Goal: Task Accomplishment & Management: Use online tool/utility

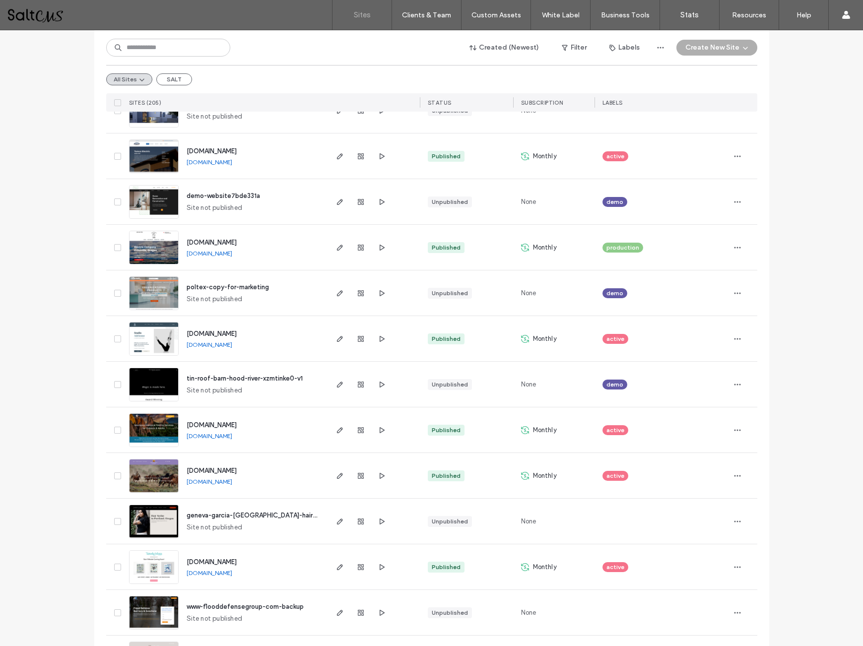
scroll to position [2186, 0]
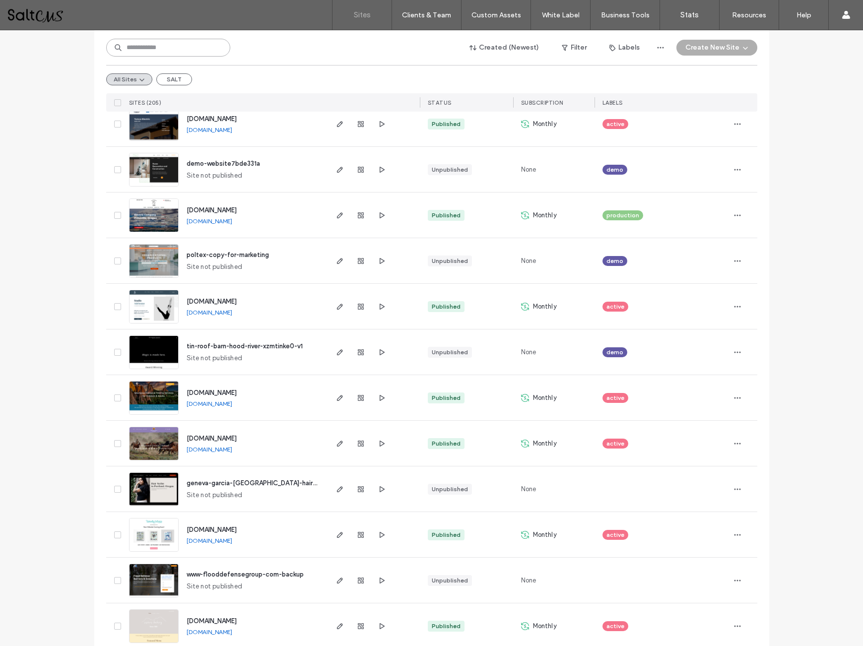
click at [202, 47] on input at bounding box center [168, 48] width 124 height 18
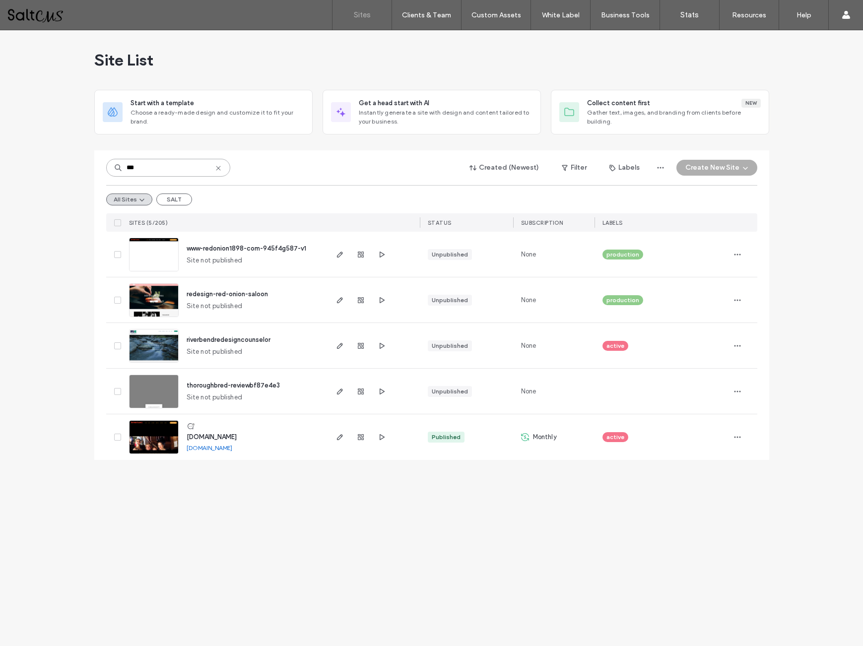
scroll to position [0, 0]
type input "***"
click at [339, 253] on icon "button" at bounding box center [340, 255] width 8 height 8
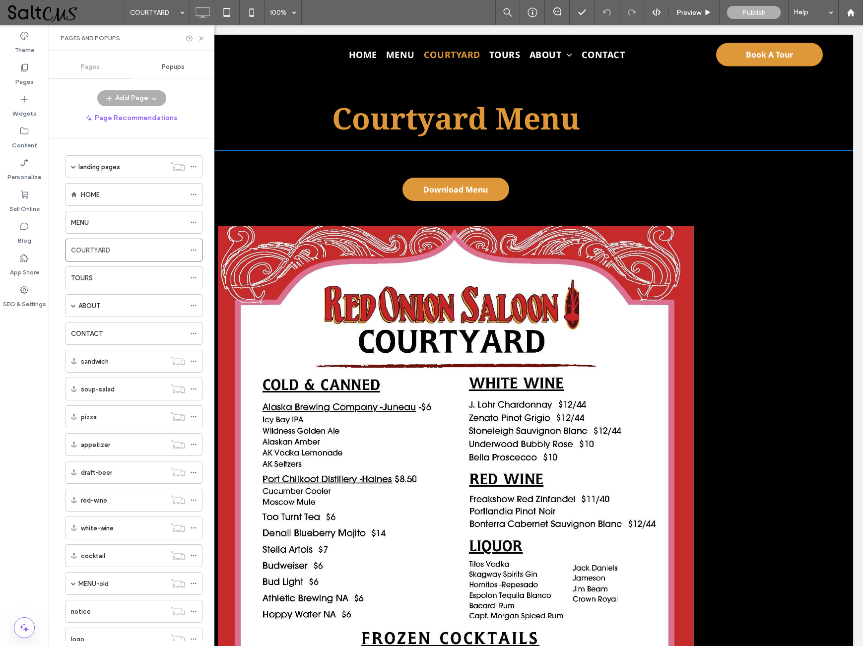
scroll to position [620, 0]
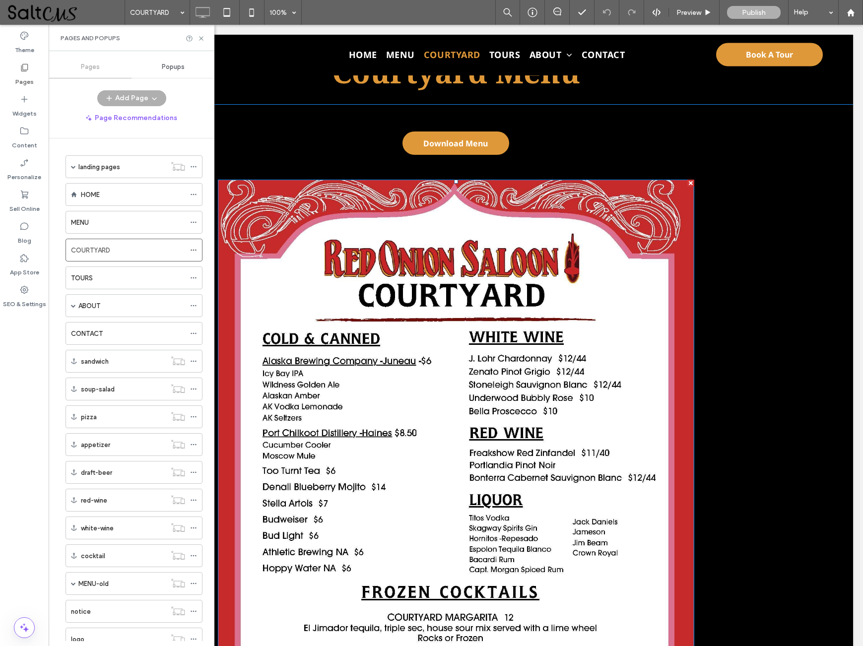
click at [430, 324] on img at bounding box center [456, 517] width 477 height 674
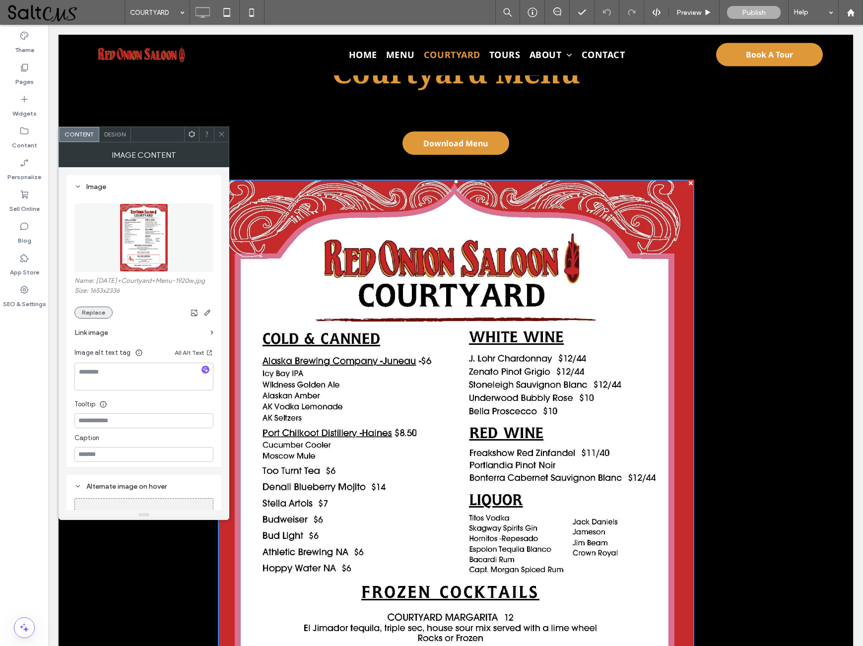
click at [96, 312] on button "Replace" at bounding box center [93, 313] width 38 height 12
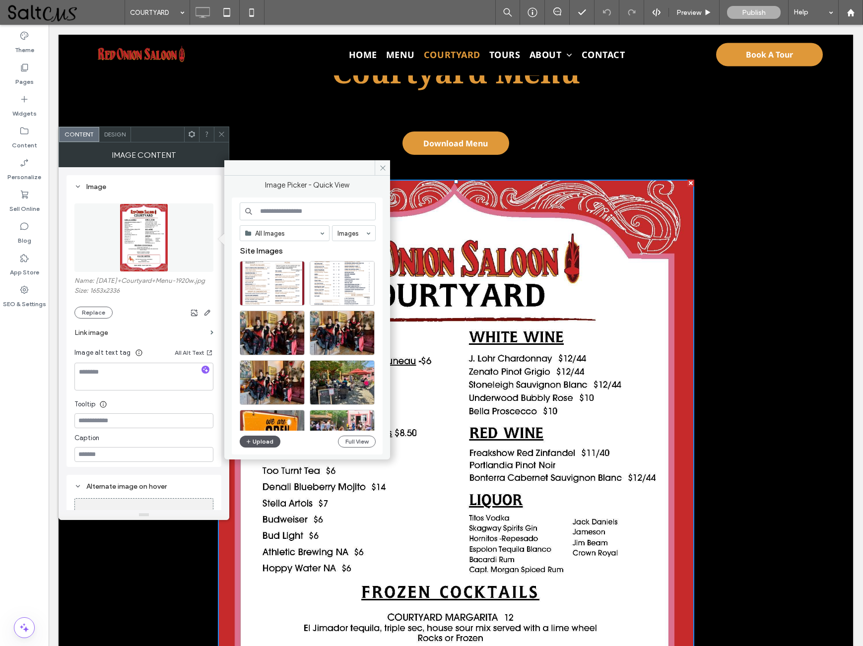
click at [259, 442] on button "Upload" at bounding box center [260, 442] width 41 height 12
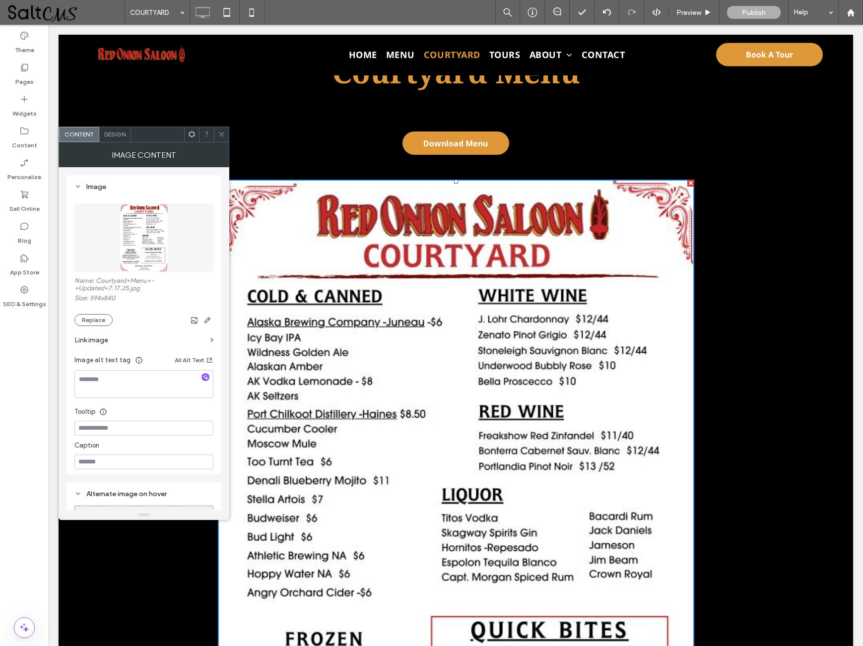
click at [454, 145] on span "Download Menu" at bounding box center [455, 143] width 65 height 21
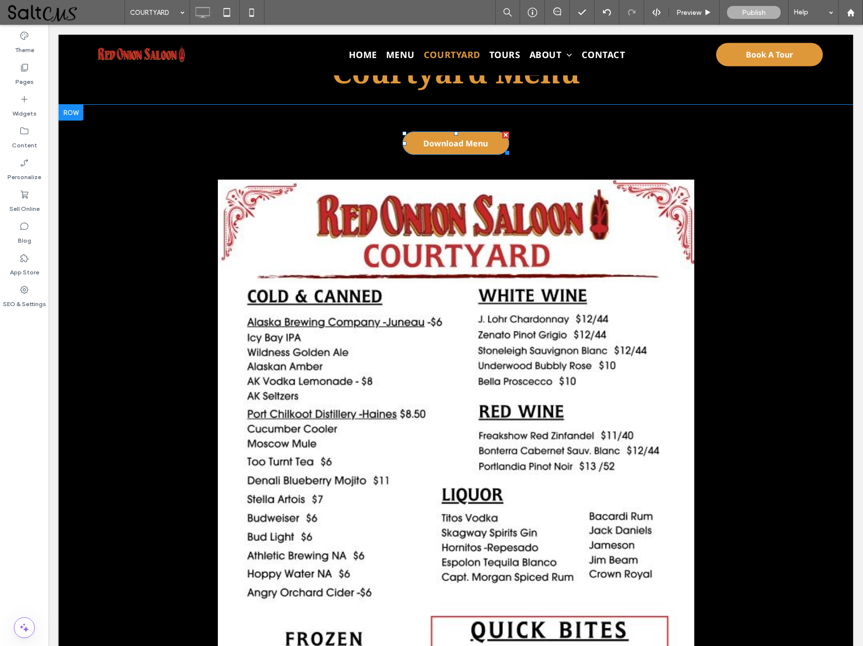
click at [454, 145] on span "Download Menu" at bounding box center [455, 143] width 65 height 21
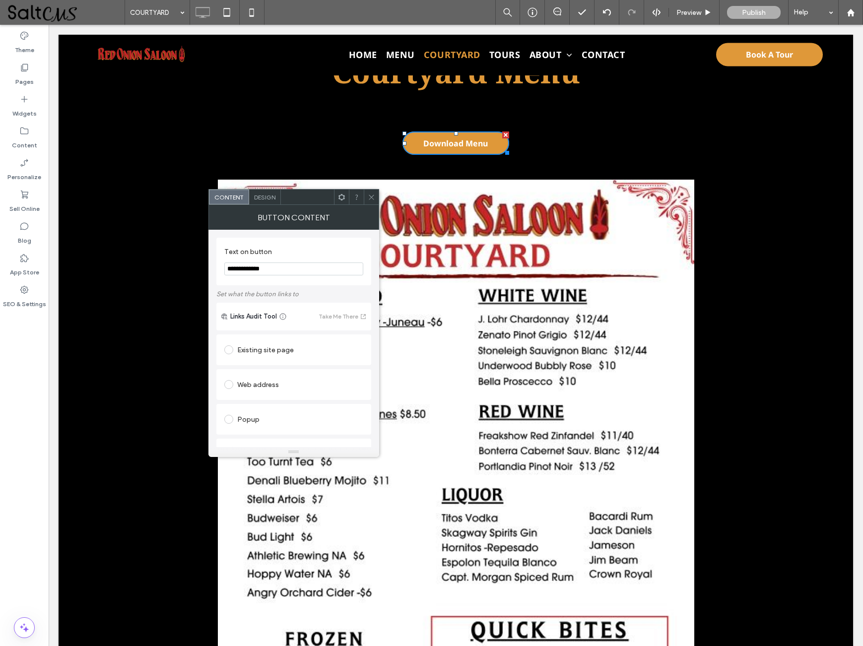
scroll to position [196, 0]
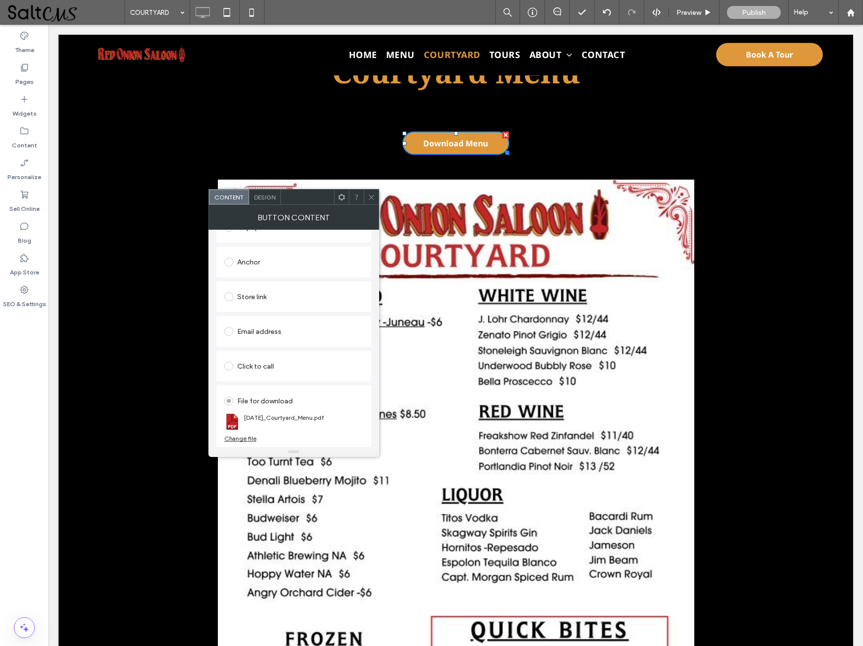
click at [241, 438] on div "Change file" at bounding box center [240, 438] width 32 height 7
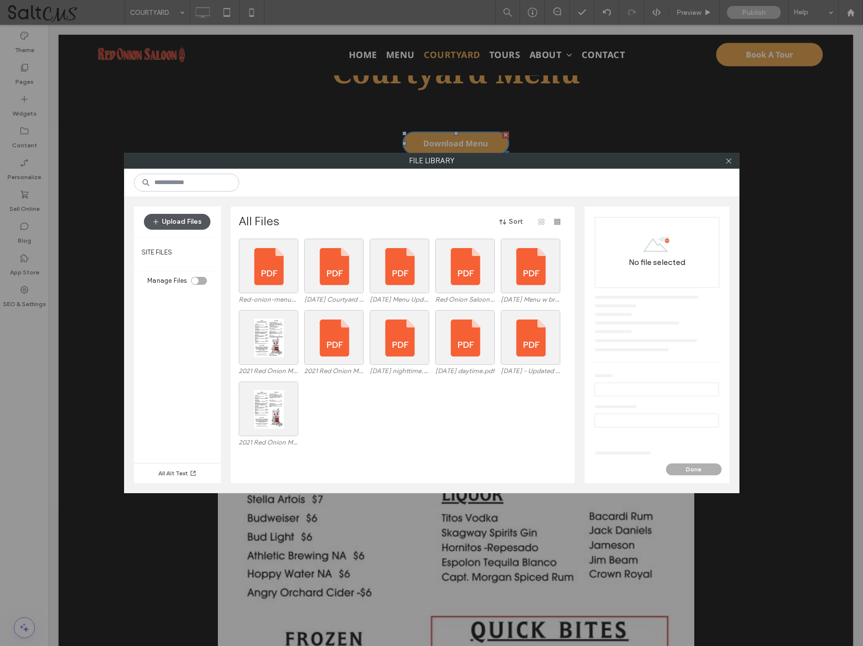
click at [192, 223] on button "Upload Files" at bounding box center [177, 222] width 67 height 16
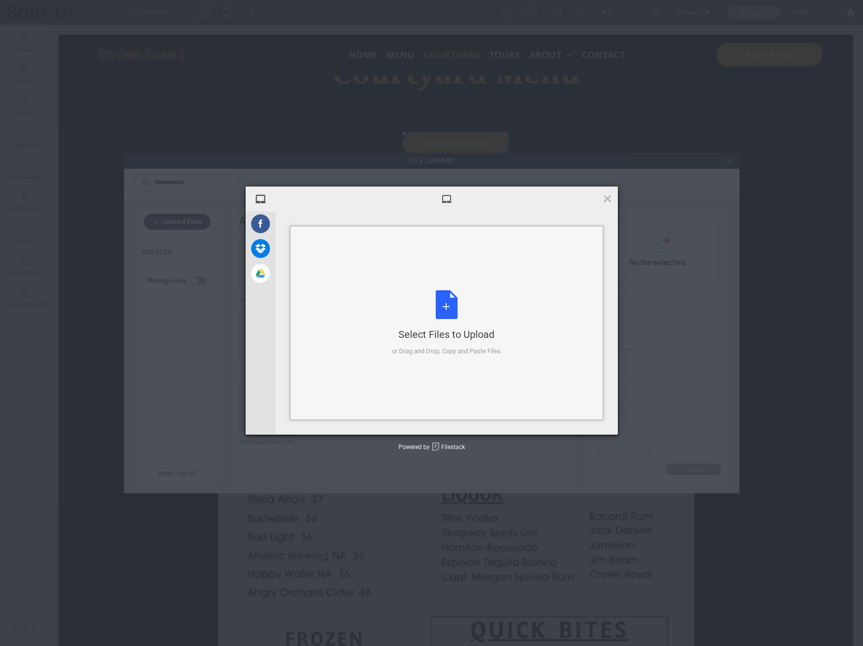
click at [453, 314] on div "Select Files to Upload or Drag and Drop, Copy and Paste Files" at bounding box center [446, 323] width 109 height 66
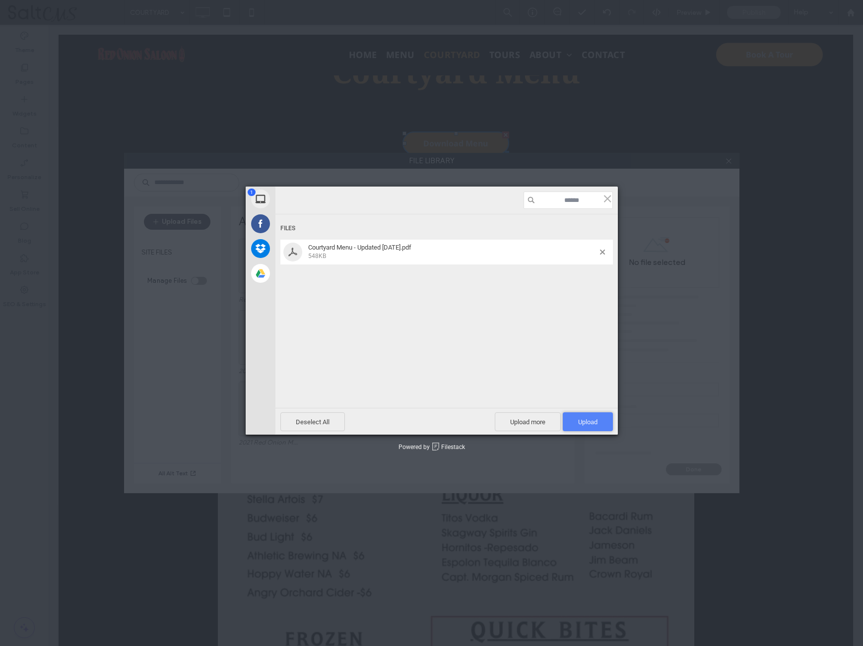
click at [590, 419] on span "Upload 1" at bounding box center [587, 422] width 19 height 7
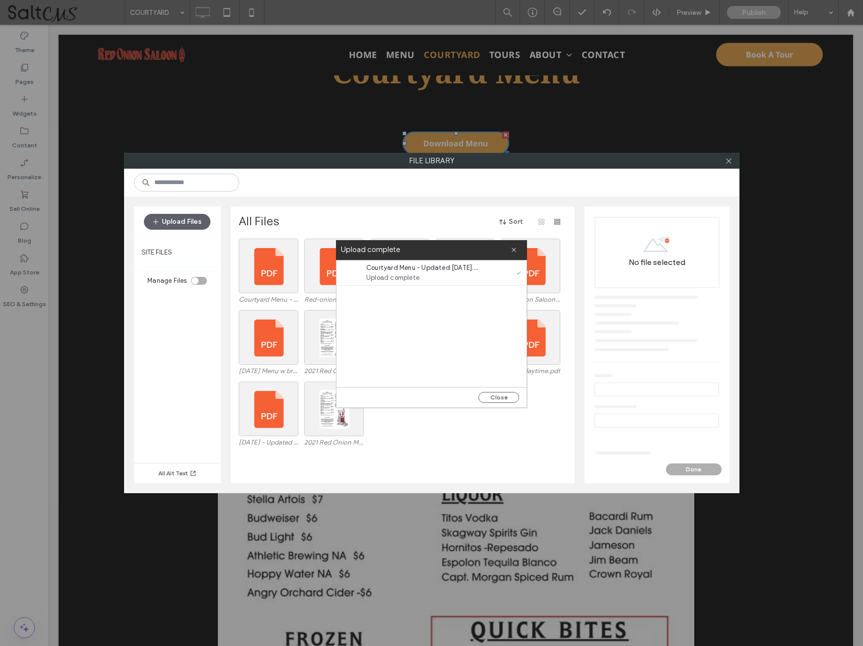
drag, startPoint x: 497, startPoint y: 397, endPoint x: 506, endPoint y: 369, distance: 29.1
click at [498, 397] on button "Close" at bounding box center [499, 397] width 41 height 11
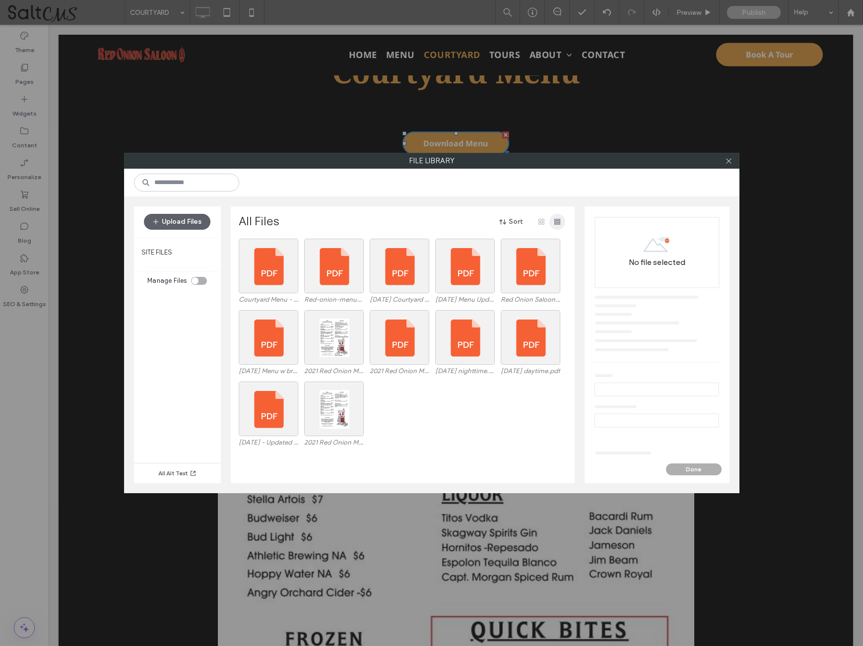
click at [558, 219] on use "button" at bounding box center [558, 222] width 6 height 6
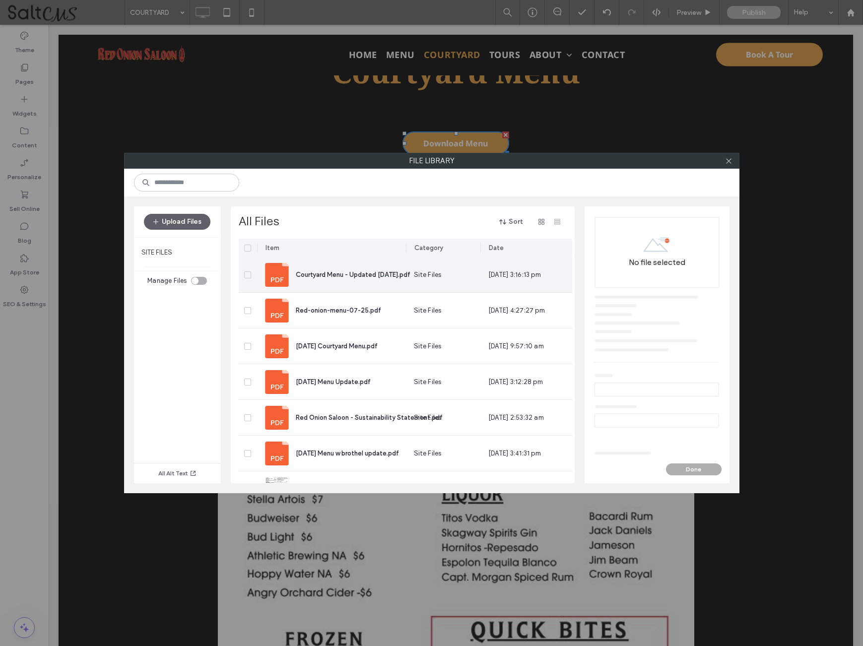
click at [248, 272] on span at bounding box center [247, 275] width 7 height 7
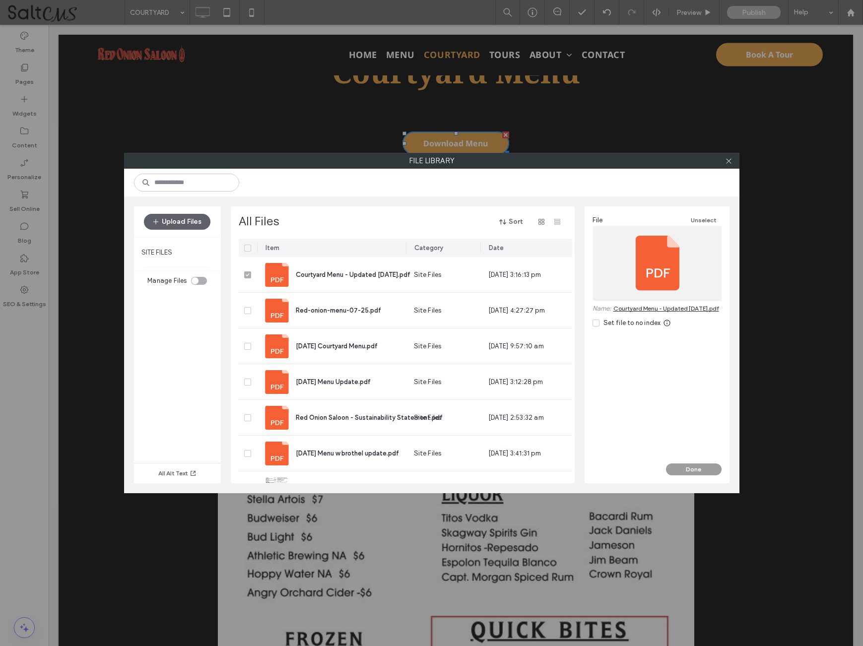
click at [700, 469] on button "Done" at bounding box center [694, 470] width 56 height 12
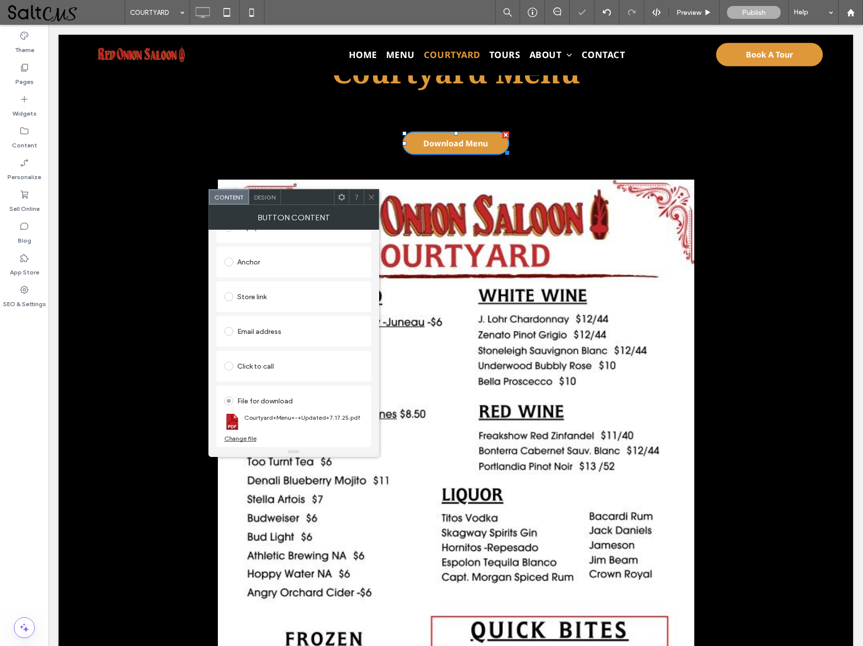
click at [371, 194] on icon at bounding box center [371, 197] width 7 height 7
